Goal: Task Accomplishment & Management: Complete application form

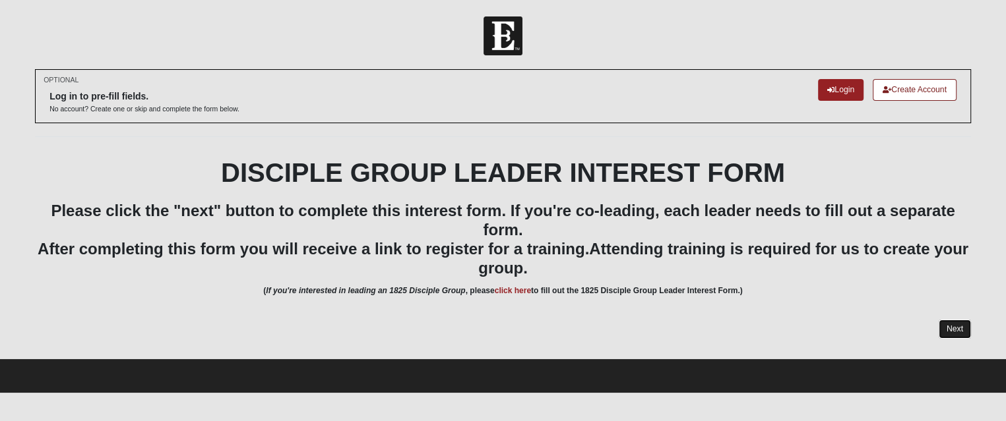
click at [948, 335] on link "Next" at bounding box center [955, 329] width 32 height 19
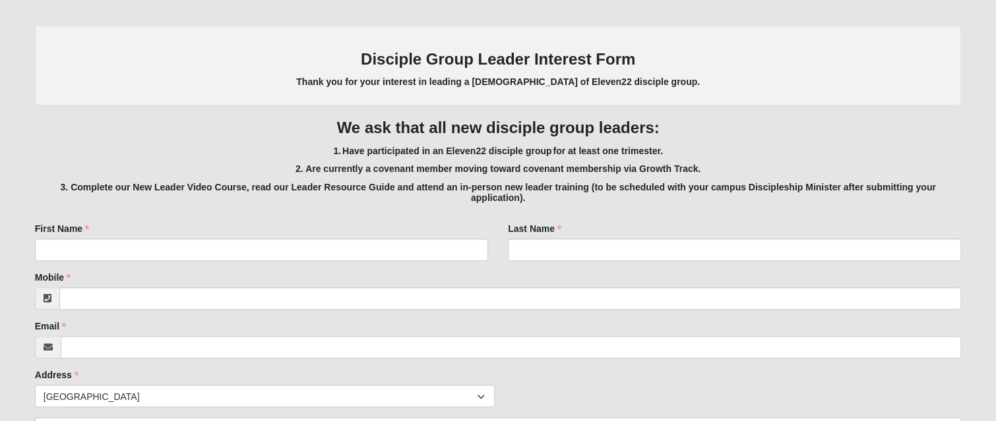
scroll to position [264, 0]
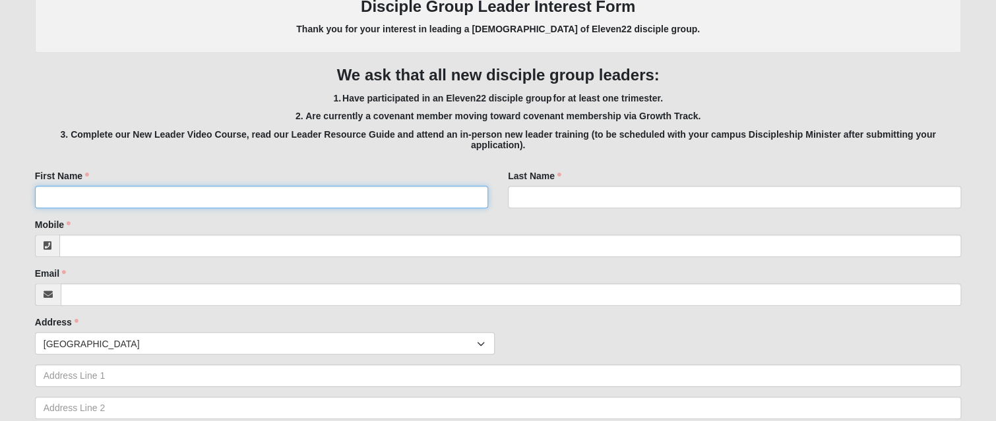
click at [224, 195] on input "First Name" at bounding box center [261, 197] width 453 height 22
type input "<"
type input "[PERSON_NAME]"
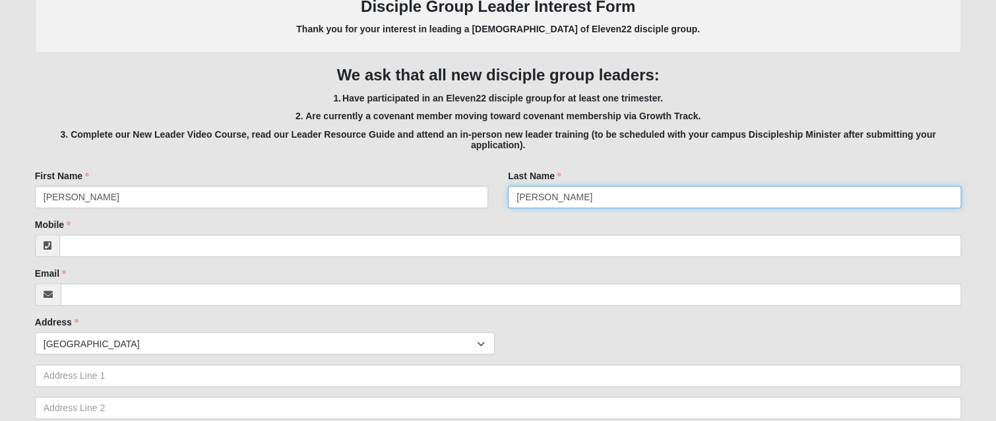
type input "[PERSON_NAME]"
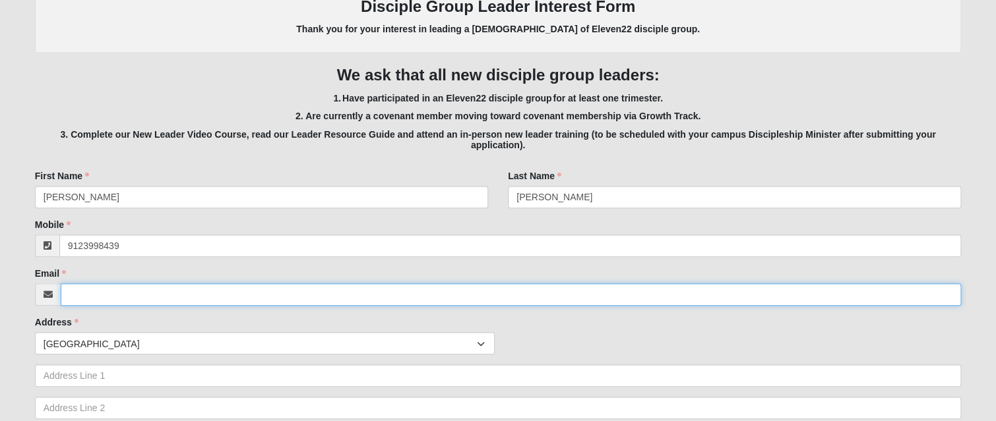
type input "[PHONE_NUMBER]"
type input "[EMAIL_ADDRESS][DOMAIN_NAME]"
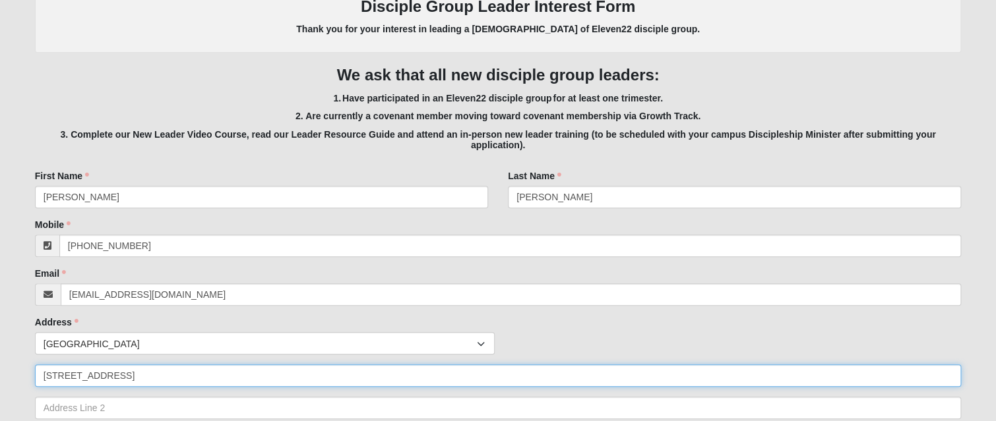
type input "[STREET_ADDRESS]"
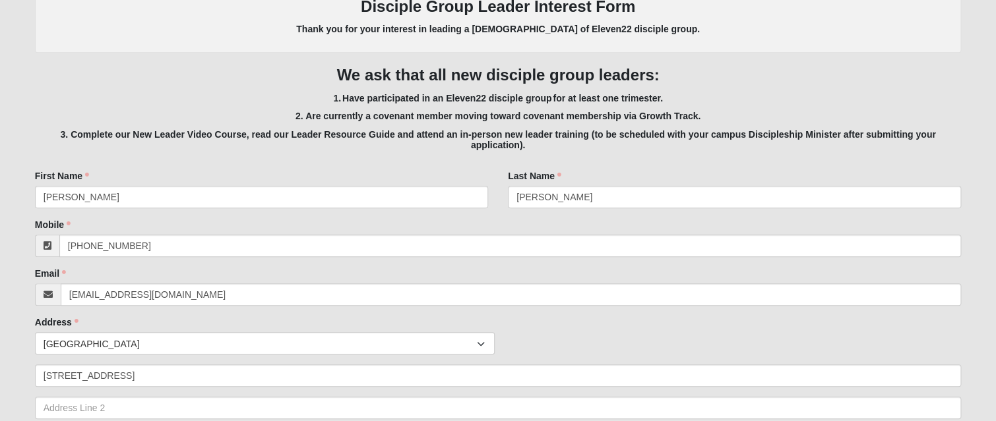
scroll to position [493, 0]
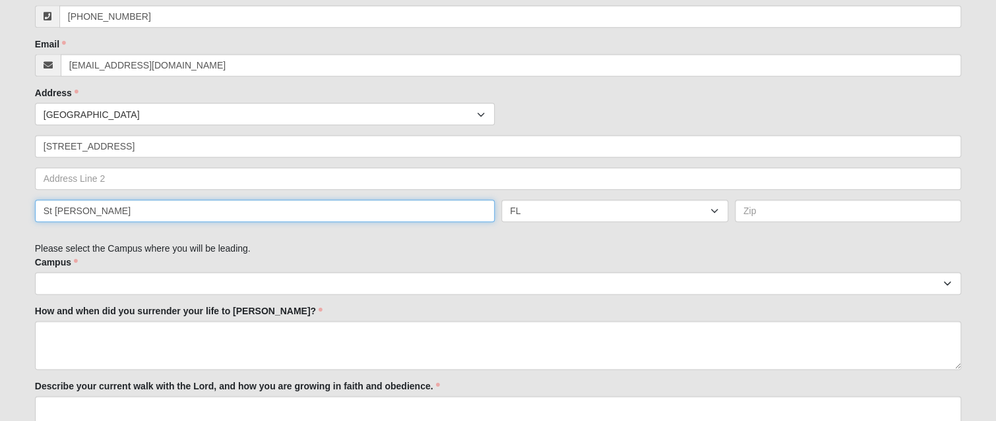
type input "St [PERSON_NAME]"
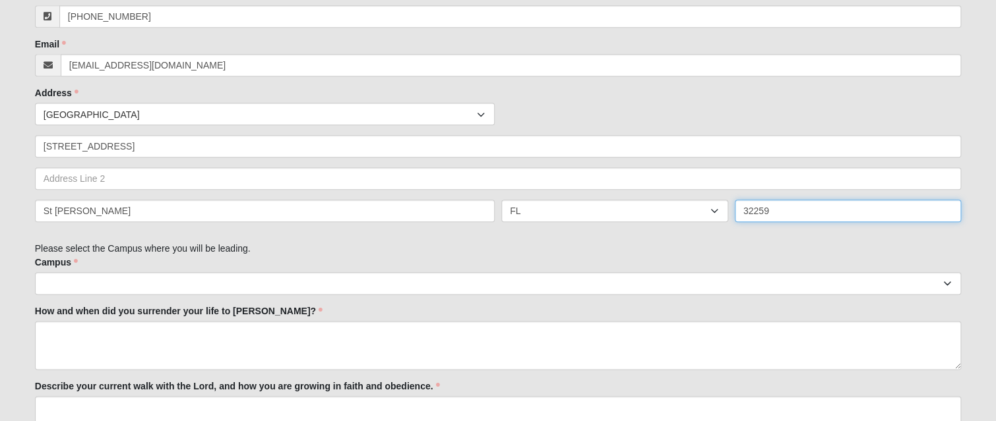
type input "32259"
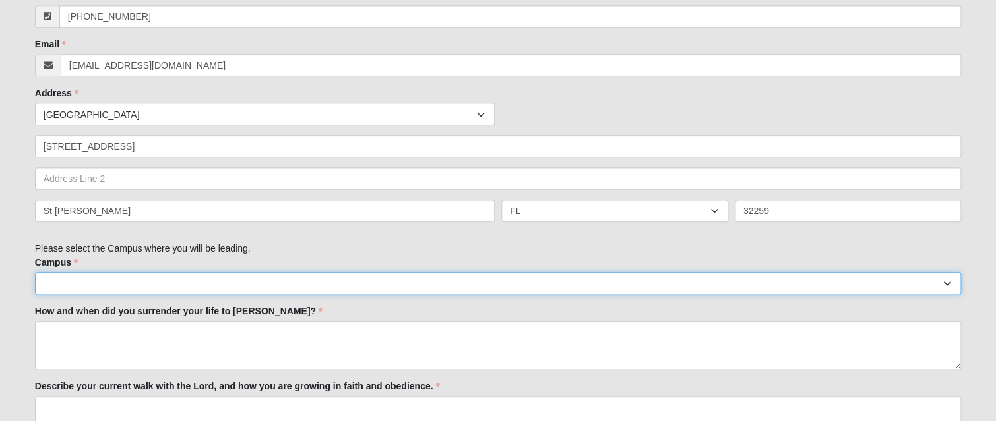
click at [102, 280] on select "Arlington Baymeadows Eleven22 Online [PERSON_NAME][GEOGRAPHIC_DATA] Jesup Manda…" at bounding box center [498, 283] width 927 height 22
select select "6"
click at [35, 272] on select "Arlington Baymeadows Eleven22 Online [PERSON_NAME][GEOGRAPHIC_DATA] Jesup Manda…" at bounding box center [498, 283] width 927 height 22
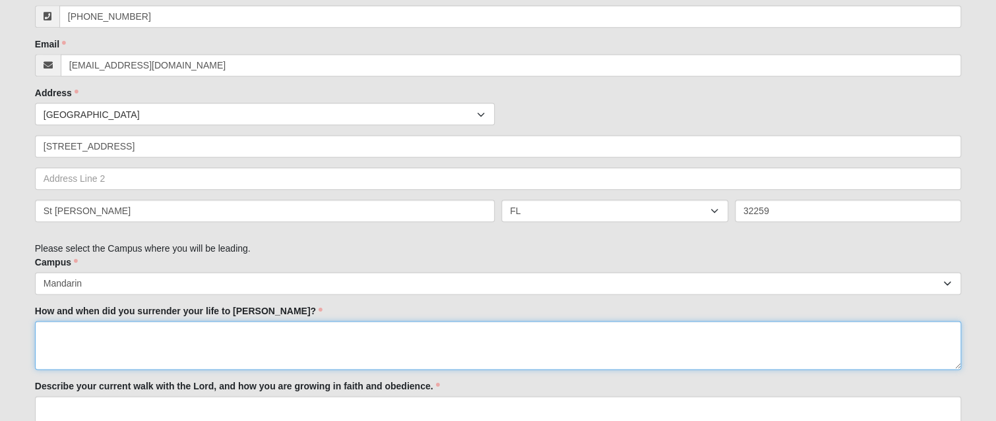
click at [191, 336] on textarea "How and when did you surrender your life to [PERSON_NAME]?" at bounding box center [498, 345] width 927 height 49
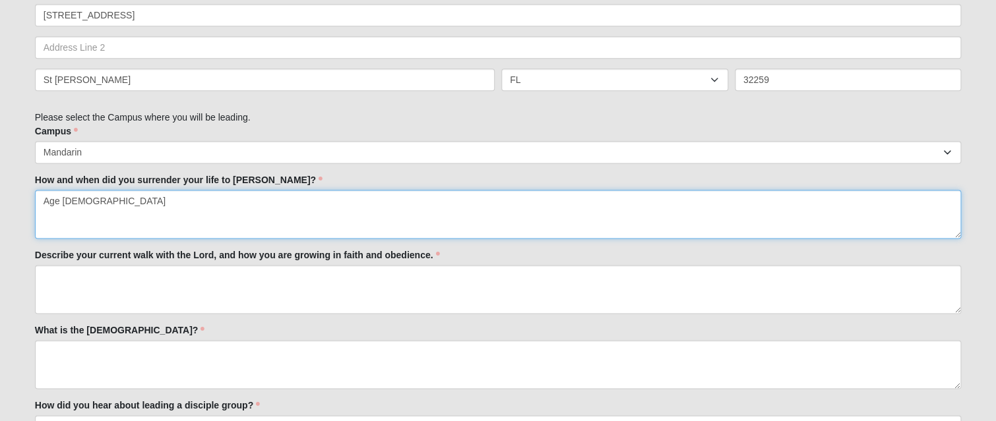
scroll to position [625, 0]
type textarea "Age [DEMOGRAPHIC_DATA]"
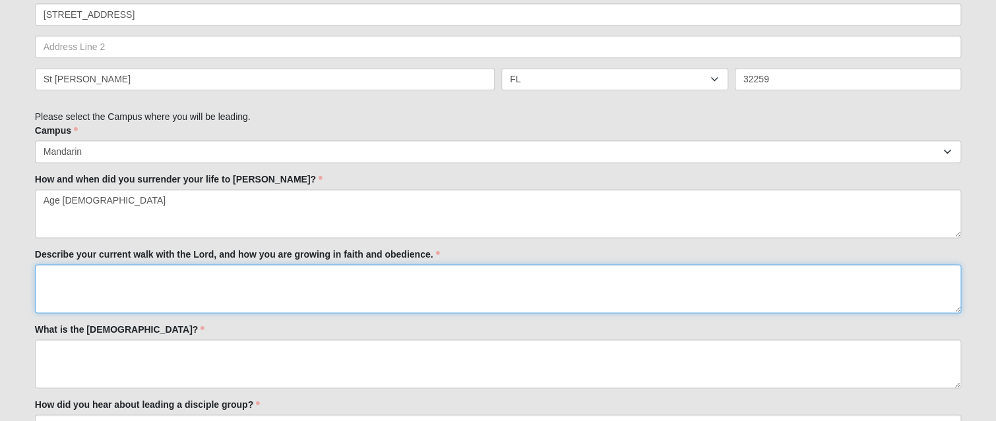
click at [193, 279] on textarea "Describe your current walk with the Lord, and how you are growing in faith and …" at bounding box center [498, 289] width 927 height 49
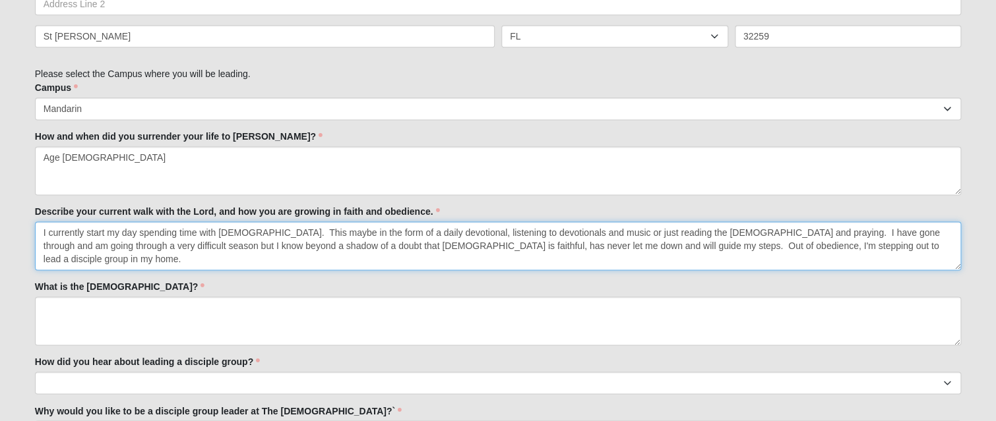
scroll to position [757, 0]
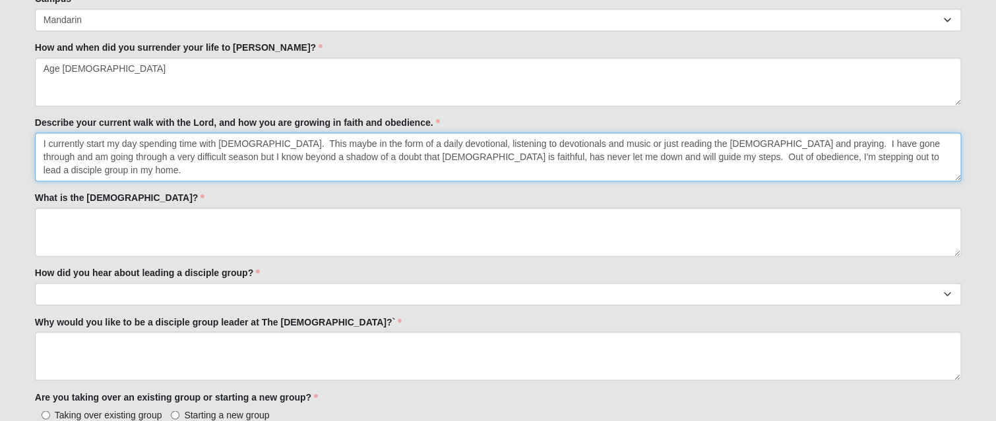
type textarea "I currently start my day spending time with [DEMOGRAPHIC_DATA]. This maybe in t…"
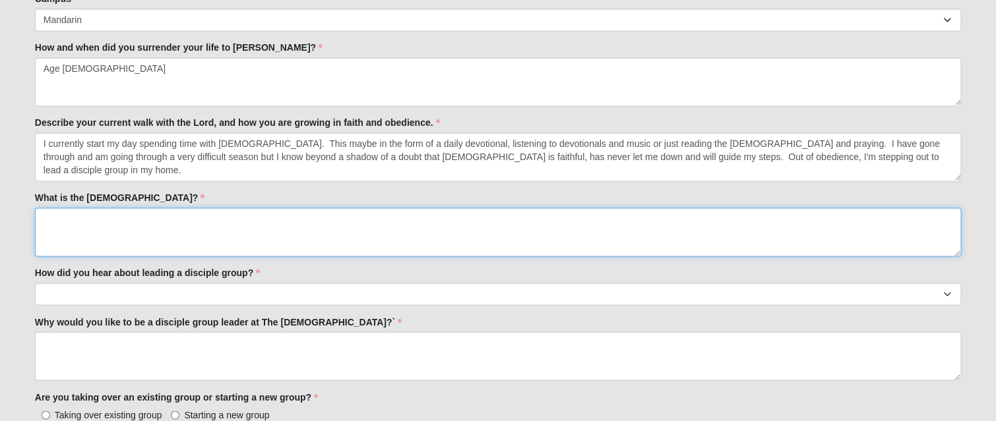
click at [251, 226] on textarea "What is the [DEMOGRAPHIC_DATA]?" at bounding box center [498, 232] width 927 height 49
click at [241, 217] on textarea "The Good news of the [DEMOGRAPHIC_DATA] is that [PERSON_NAME] died and resurrec…" at bounding box center [498, 232] width 927 height 49
click at [303, 215] on textarea "The Good news of the [DEMOGRAPHIC_DATA] is that [PERSON_NAME] died for our sin …" at bounding box center [498, 232] width 927 height 49
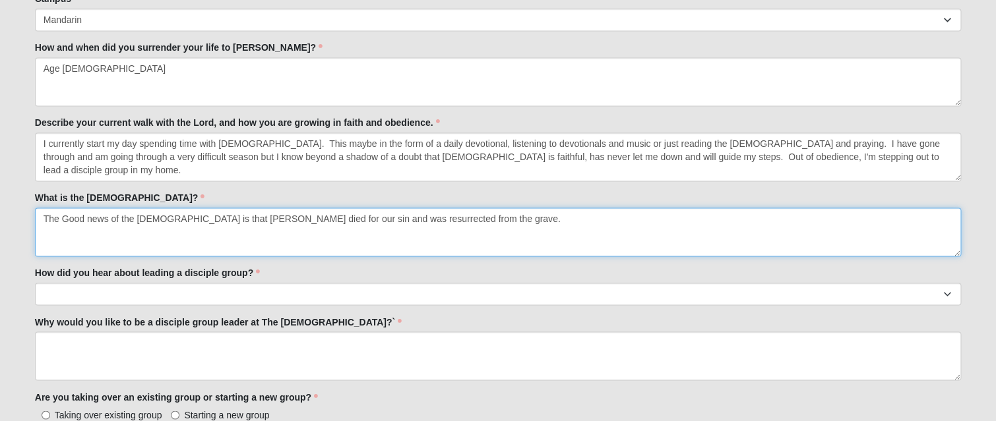
click at [439, 222] on textarea "The Good news of the [DEMOGRAPHIC_DATA] is that [PERSON_NAME] died for our sin …" at bounding box center [498, 232] width 927 height 49
type textarea "The Good news of the [DEMOGRAPHIC_DATA] is that [PERSON_NAME] died for our sin …"
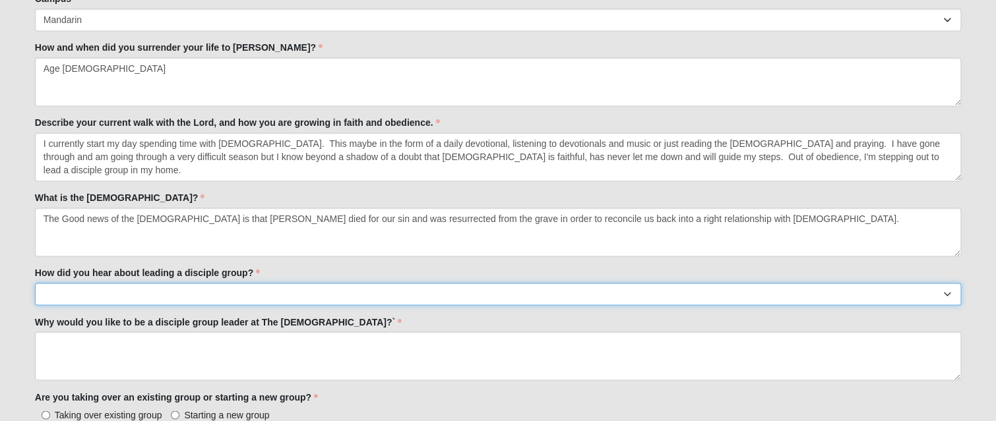
click at [159, 288] on select "Worship Guide [DEMOGRAPHIC_DATA]/In-service announcement Website Social Media E…" at bounding box center [498, 294] width 927 height 22
click at [35, 283] on select "Worship Guide [DEMOGRAPHIC_DATA]/In-service announcement Website Social Media E…" at bounding box center [498, 294] width 927 height 22
click at [209, 299] on select "Worship Guide [DEMOGRAPHIC_DATA]/In-service announcement Website Social Media E…" at bounding box center [498, 294] width 927 height 22
click at [35, 283] on select "Worship Guide [DEMOGRAPHIC_DATA]/In-service announcement Website Social Media E…" at bounding box center [498, 294] width 927 height 22
click at [143, 289] on select "Worship Guide [DEMOGRAPHIC_DATA]/In-service announcement Website Social Media E…" at bounding box center [498, 294] width 927 height 22
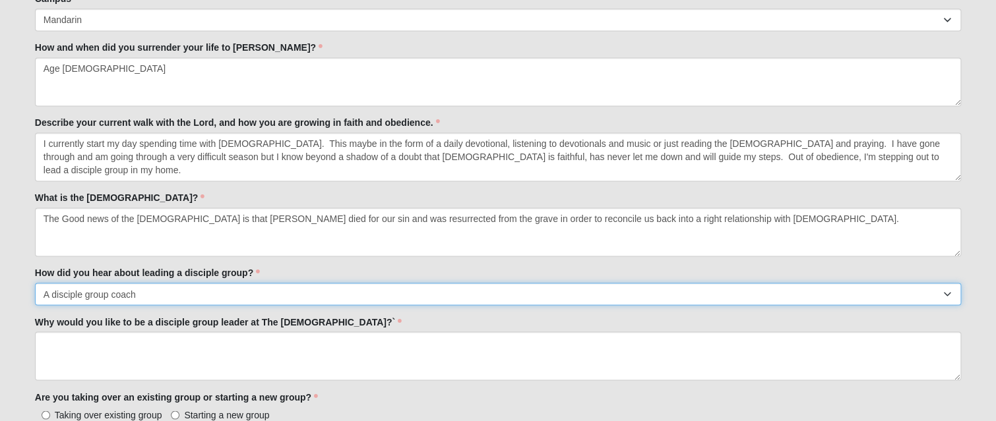
select select "Sermon/In-service announcement"
click at [35, 283] on select "Worship Guide [DEMOGRAPHIC_DATA]/In-service announcement Website Social Media E…" at bounding box center [498, 294] width 927 height 22
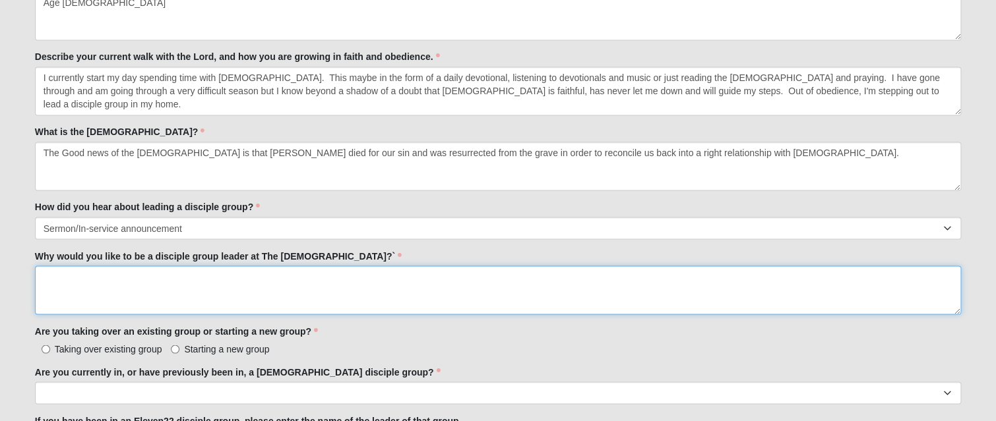
click at [201, 283] on textarea "Why would you like to be a disciple group leader at The [DEMOGRAPHIC_DATA]?`" at bounding box center [498, 290] width 927 height 49
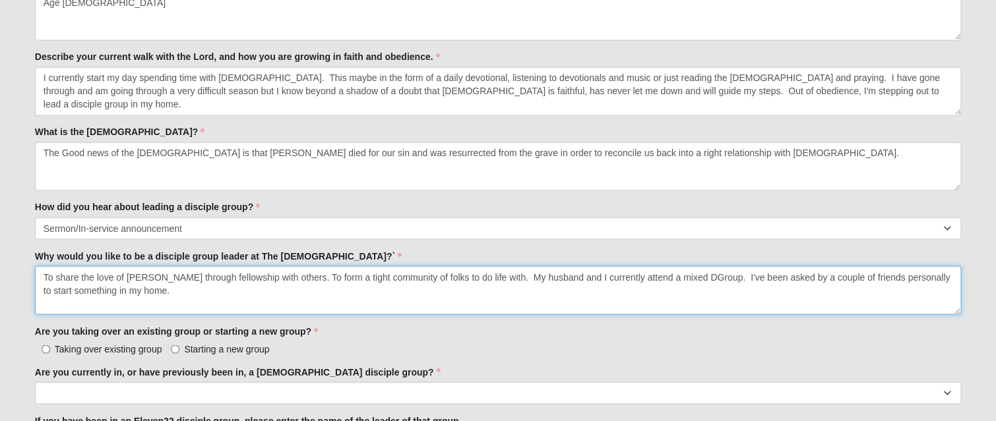
scroll to position [889, 0]
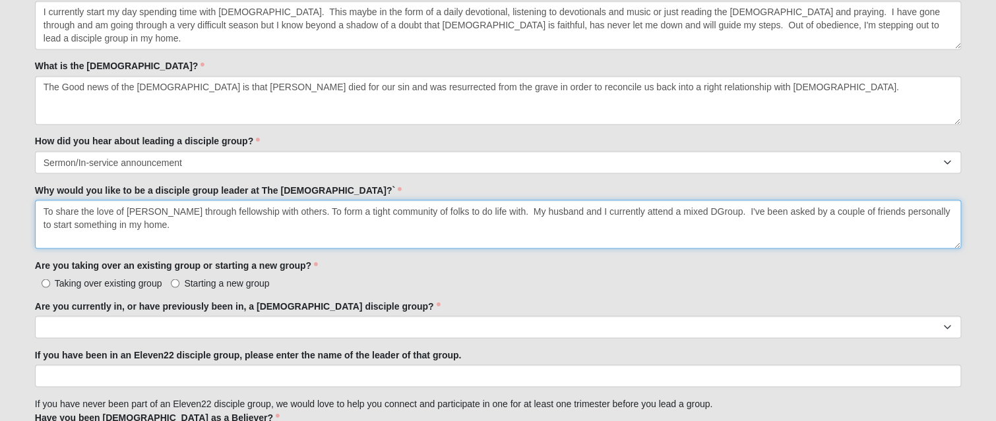
type textarea "To share the love of [PERSON_NAME] through fellowship with others. To form a ti…"
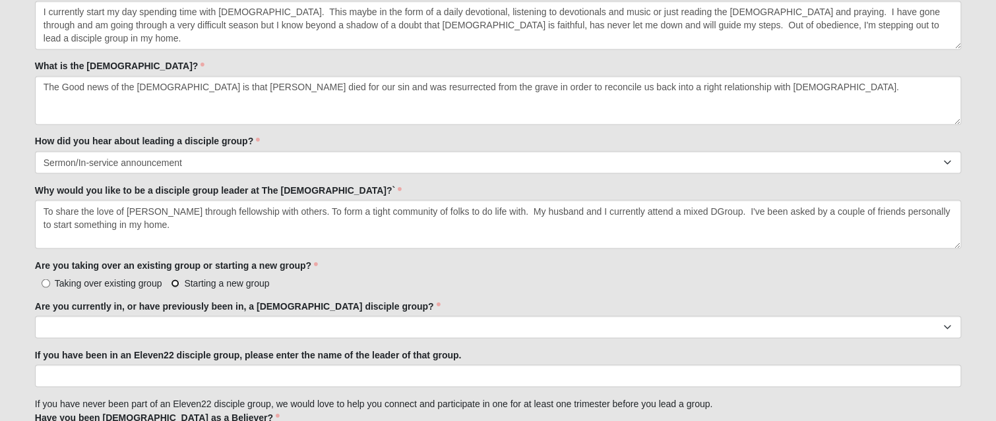
drag, startPoint x: 172, startPoint y: 282, endPoint x: 179, endPoint y: 285, distance: 7.4
click at [173, 282] on input "Starting a new group" at bounding box center [175, 283] width 9 height 9
radio input "true"
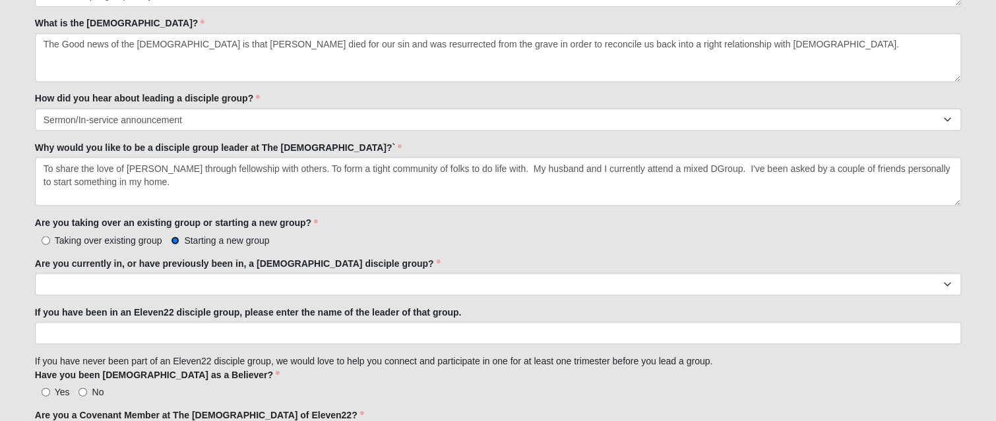
scroll to position [955, 0]
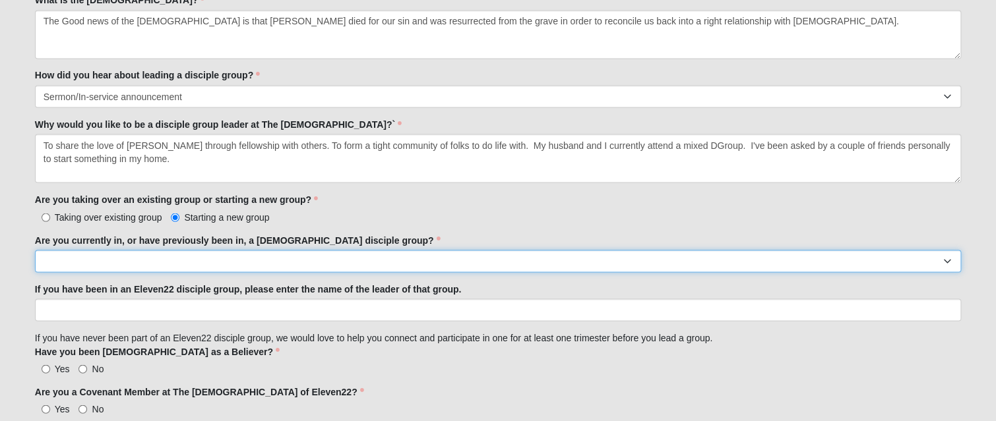
click at [102, 255] on select "Yes No" at bounding box center [498, 261] width 927 height 22
select select "Yes"
click at [35, 250] on select "Yes No" at bounding box center [498, 261] width 927 height 22
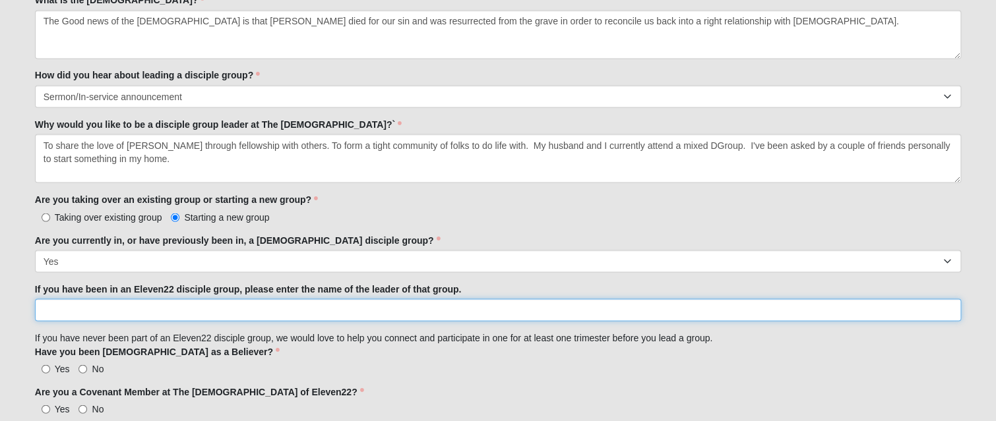
click at [155, 309] on input "If you have been in an Eleven22 disciple group, please enter the name of the le…" at bounding box center [498, 310] width 927 height 22
click at [155, 309] on input "Lang" at bounding box center [498, 310] width 927 height 22
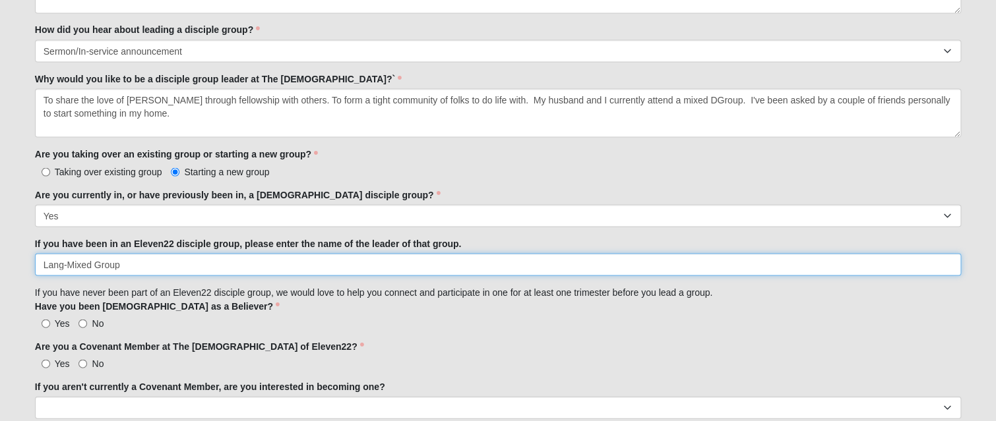
scroll to position [1021, 0]
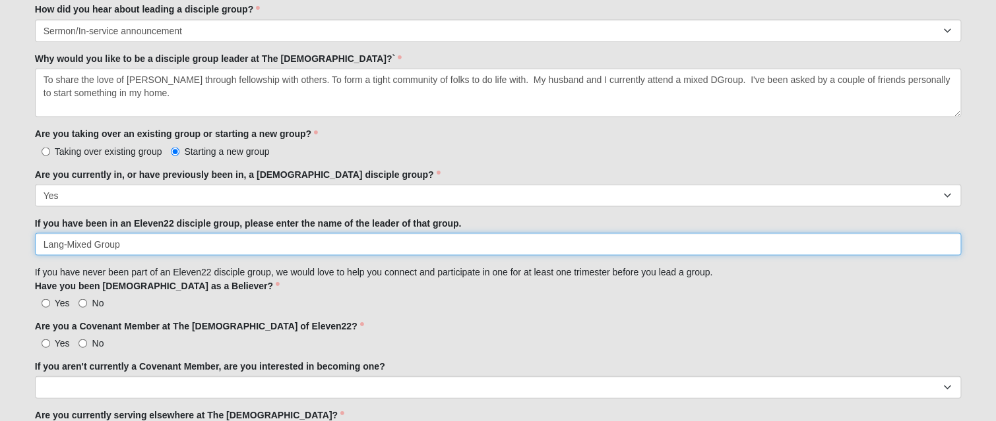
type input "Lang-Mixed Group"
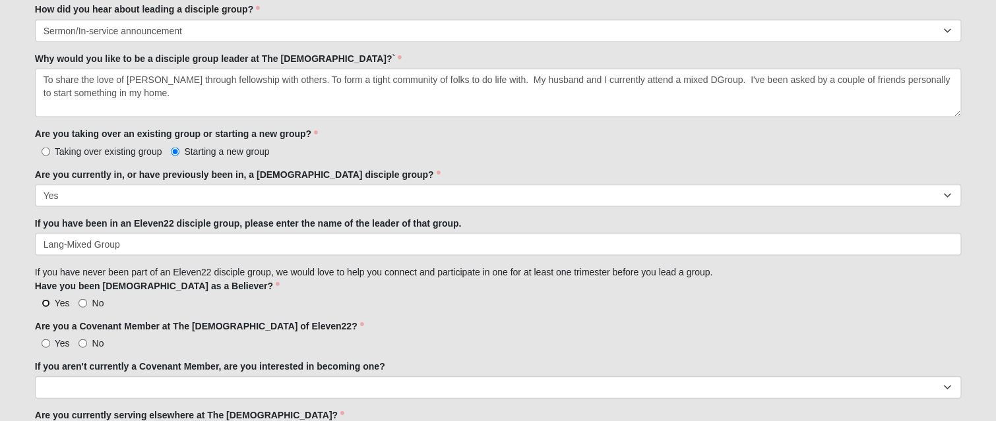
click at [43, 302] on input "Yes" at bounding box center [46, 303] width 9 height 9
radio input "true"
click at [45, 342] on input "Yes" at bounding box center [46, 343] width 9 height 9
radio input "true"
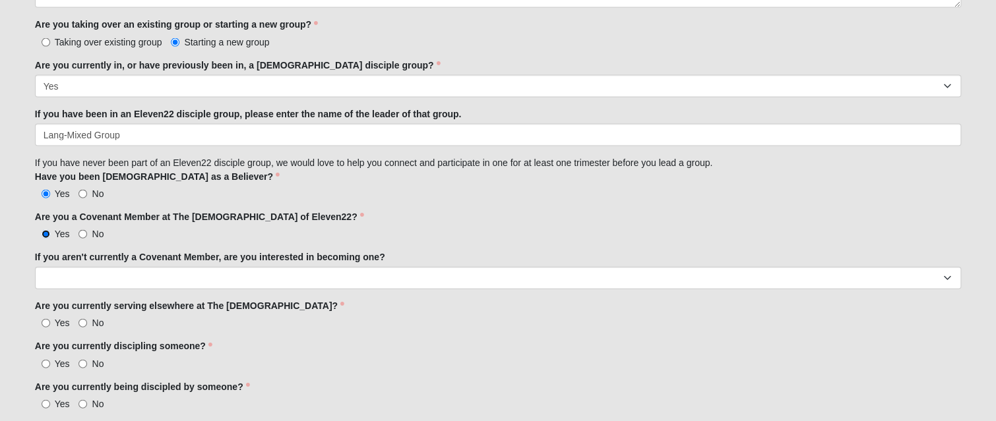
scroll to position [1153, 0]
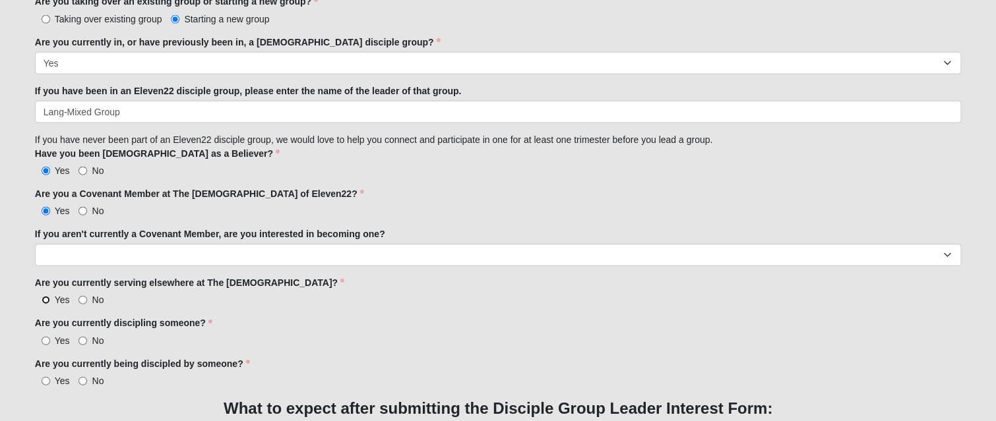
click at [47, 298] on input "Yes" at bounding box center [46, 300] width 9 height 9
radio input "true"
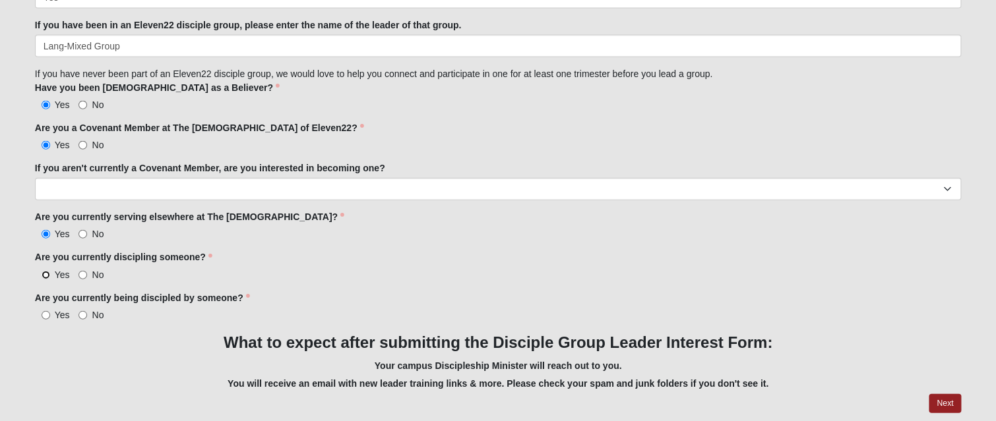
click at [43, 272] on input "Yes" at bounding box center [46, 275] width 9 height 9
radio input "true"
click at [45, 311] on input "Yes" at bounding box center [46, 315] width 9 height 9
radio input "true"
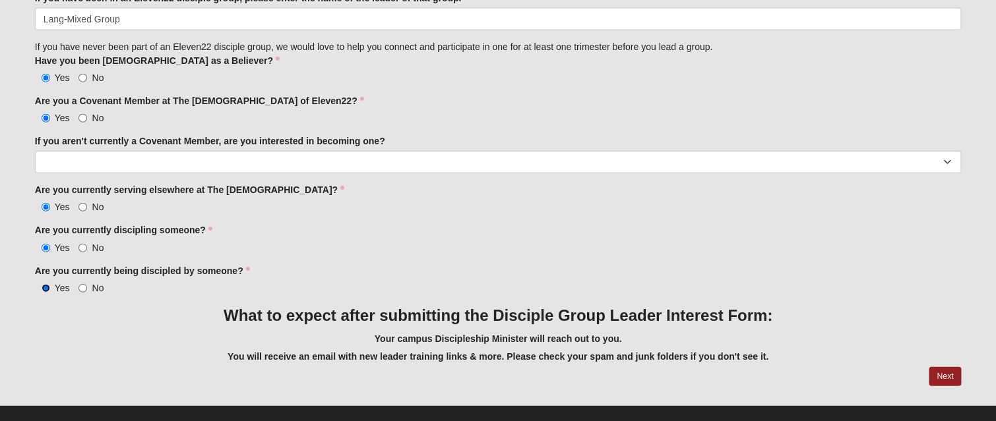
scroll to position [1261, 0]
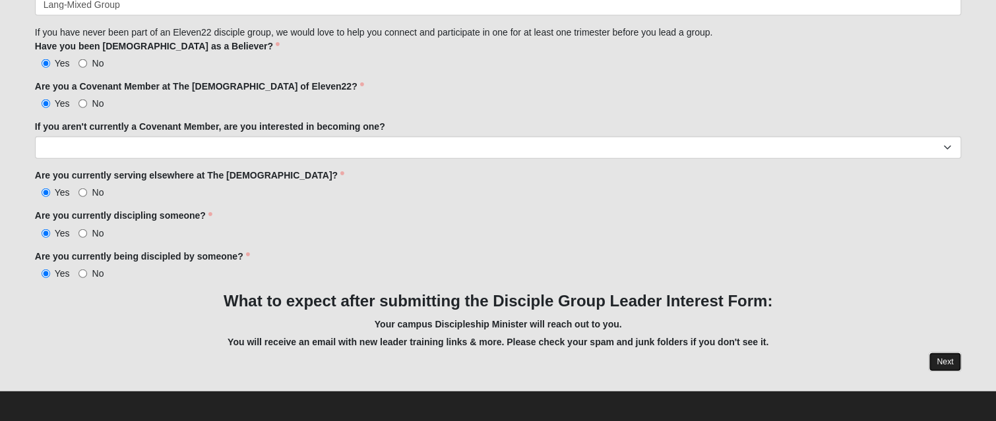
click at [943, 362] on link "Next" at bounding box center [945, 362] width 32 height 19
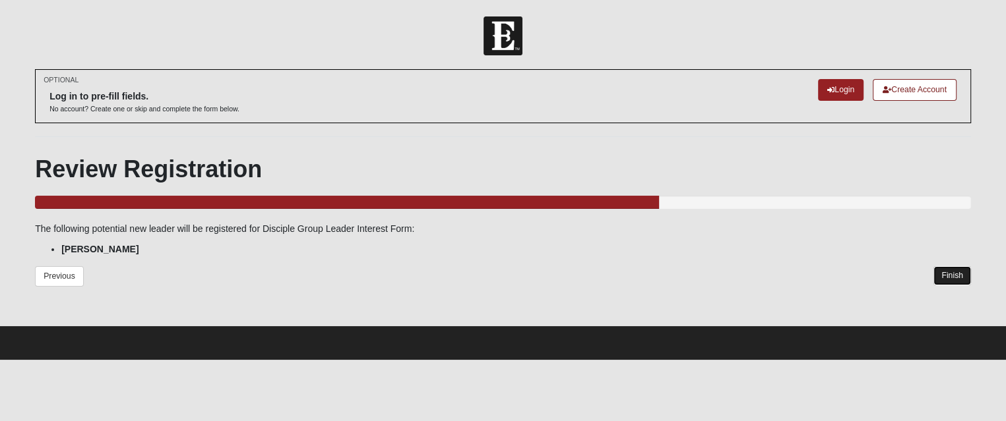
click at [945, 273] on link "Finish" at bounding box center [952, 275] width 38 height 19
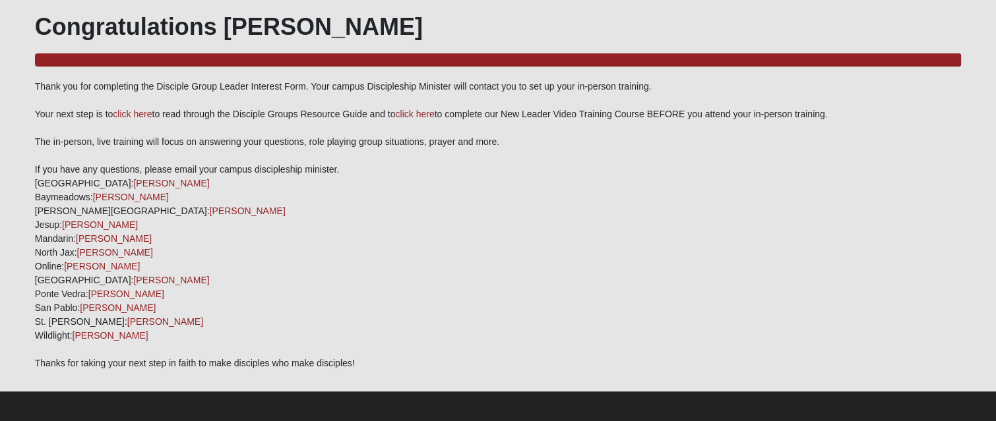
scroll to position [145, 0]
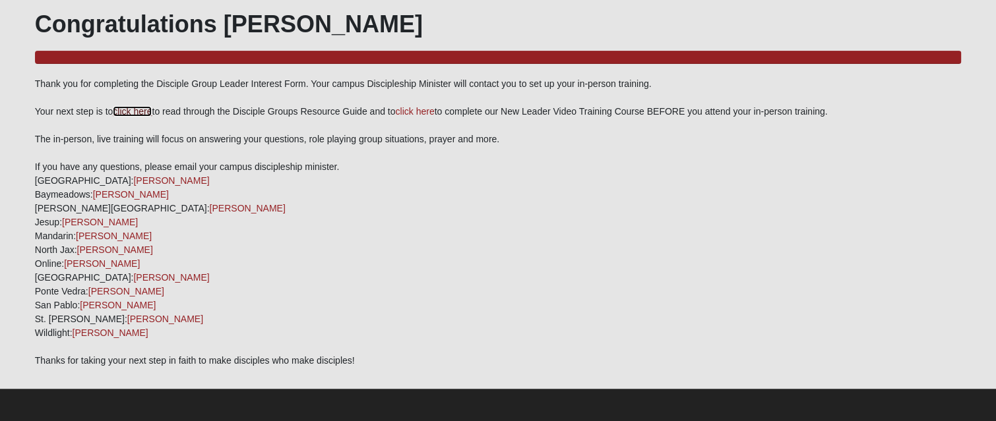
click at [131, 114] on link "click here" at bounding box center [132, 111] width 39 height 11
